Goal: Task Accomplishment & Management: Manage account settings

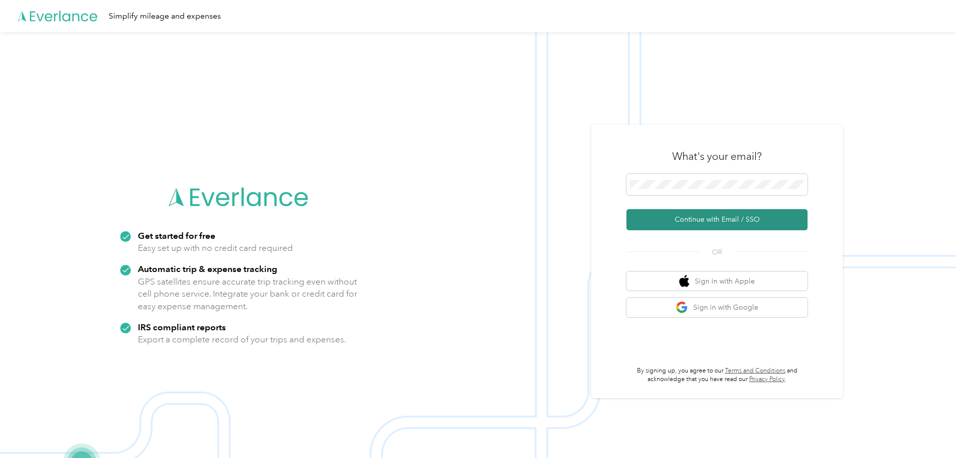
click at [696, 214] on button "Continue with Email / SSO" at bounding box center [716, 219] width 181 height 21
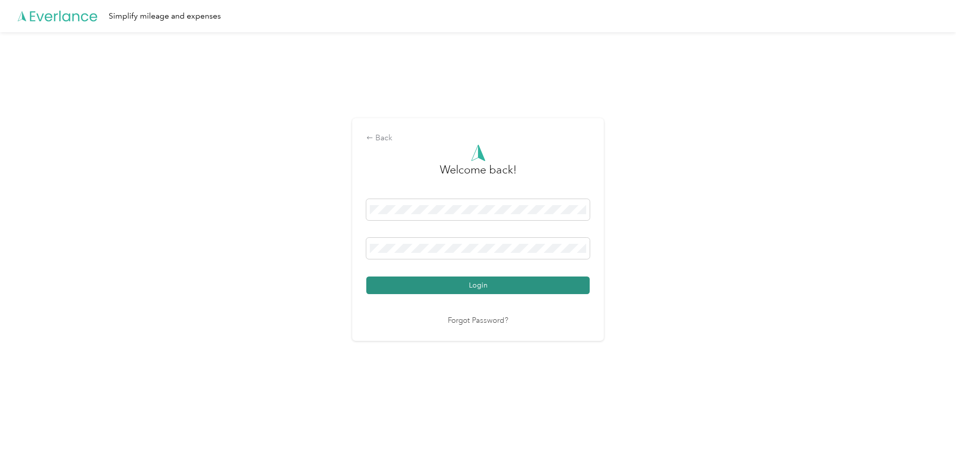
click at [463, 283] on button "Login" at bounding box center [477, 286] width 223 height 18
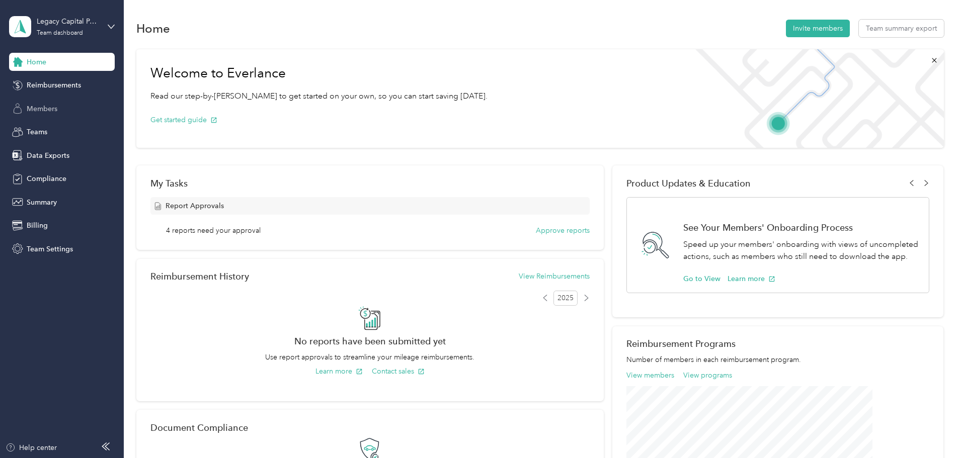
click at [34, 113] on span "Members" at bounding box center [42, 109] width 31 height 11
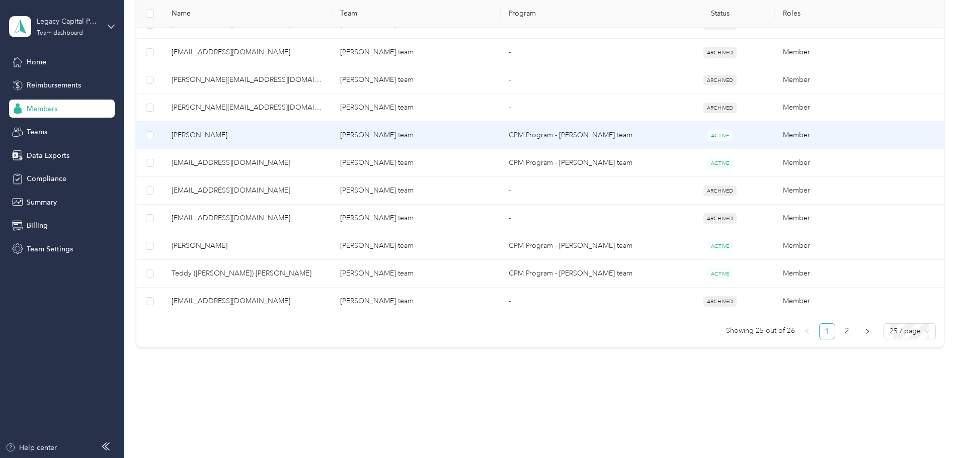
scroll to position [648, 0]
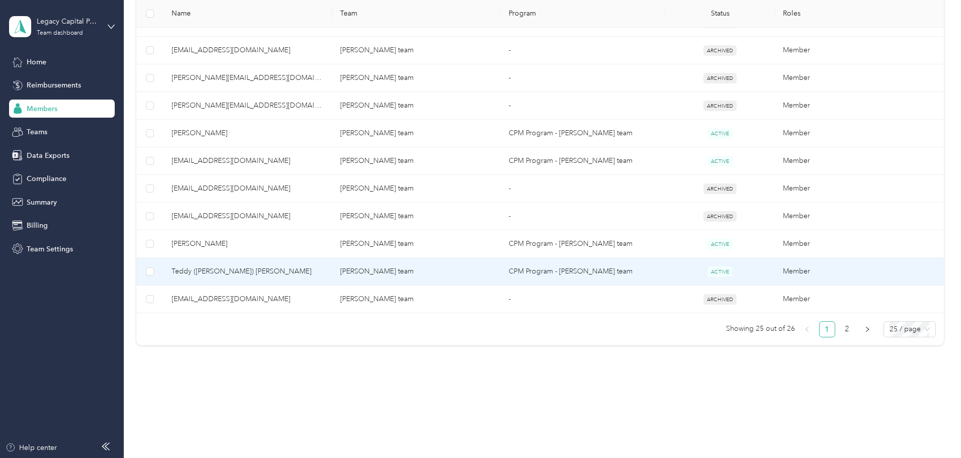
click at [397, 262] on td "[PERSON_NAME] team" at bounding box center [416, 272] width 169 height 28
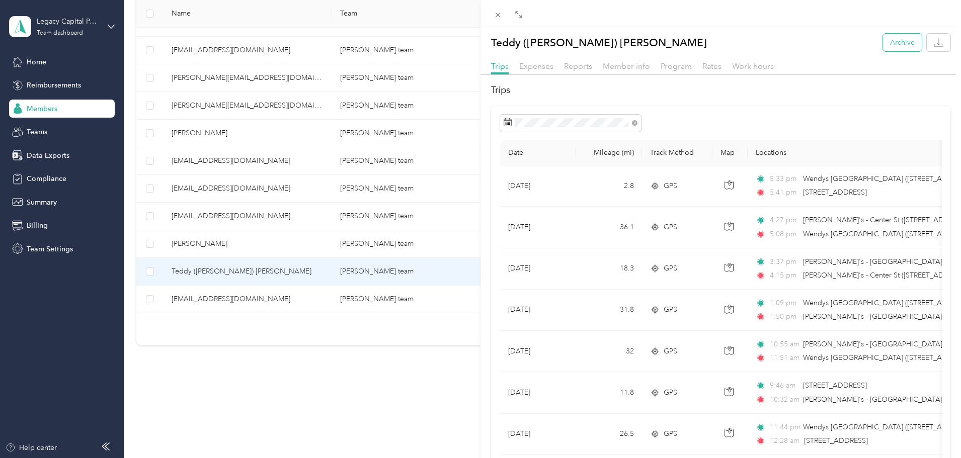
click at [895, 43] on button "Archive" at bounding box center [902, 43] width 39 height 18
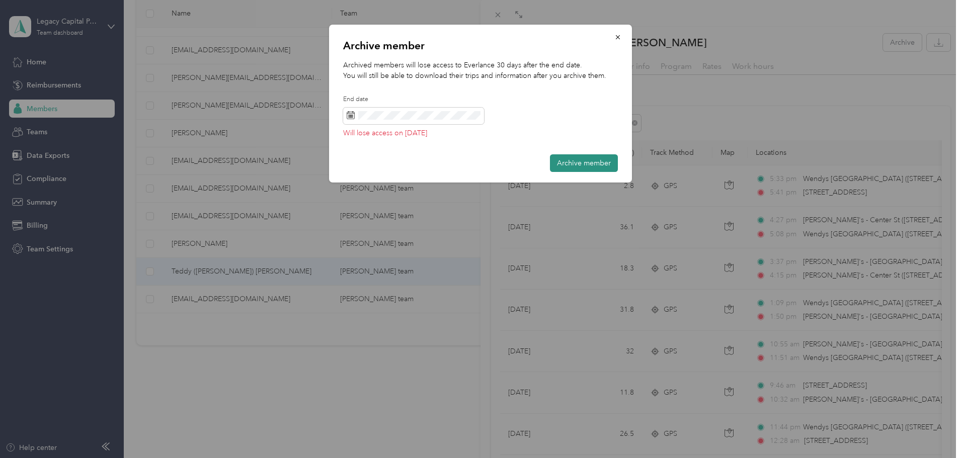
click at [577, 162] on button "Archive member" at bounding box center [584, 163] width 68 height 18
